Goal: Navigation & Orientation: Find specific page/section

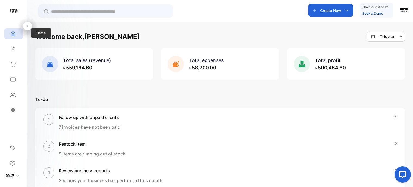
click at [13, 30] on div "Home" at bounding box center [13, 33] width 18 height 11
click at [221, 29] on div "Welcome back, Amzad This year Total sales (revenue) ৳ 559,164.60 Total expenses…" at bounding box center [220, 115] width 386 height 187
click at [13, 47] on icon at bounding box center [13, 49] width 4 height 5
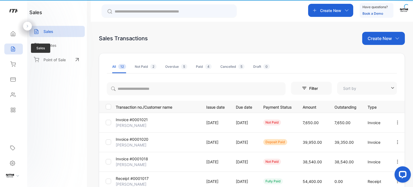
type input "**********"
